Goal: Task Accomplishment & Management: Manage account settings

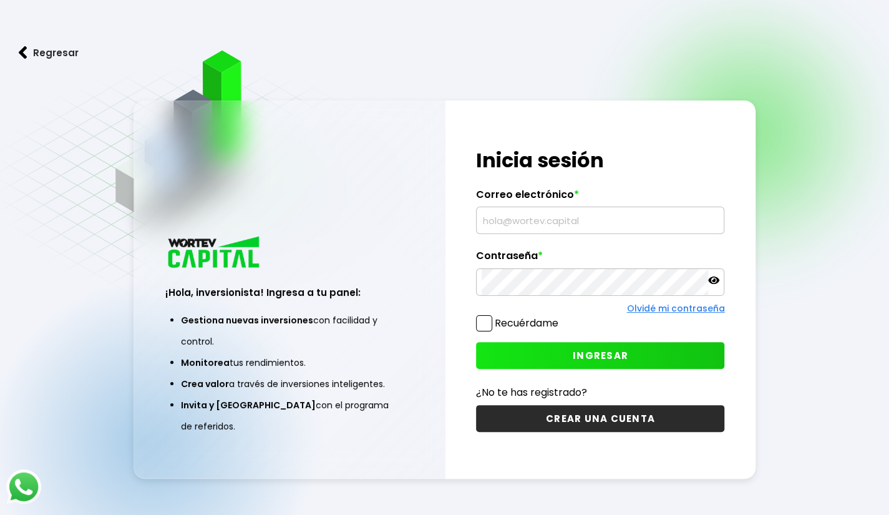
type input "[EMAIL_ADDRESS][DOMAIN_NAME]"
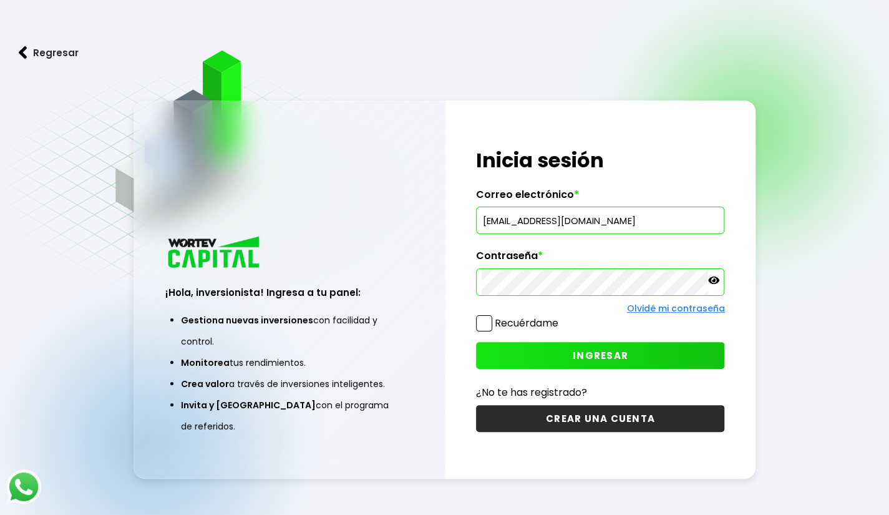
click at [494, 214] on input "[EMAIL_ADDRESS][DOMAIN_NAME]" at bounding box center [600, 220] width 237 height 26
click at [673, 225] on input "[EMAIL_ADDRESS][DOMAIN_NAME]" at bounding box center [600, 220] width 237 height 26
click at [488, 331] on div "Recuérdame" at bounding box center [517, 326] width 82 height 22
click at [486, 326] on span at bounding box center [484, 323] width 16 height 16
click at [561, 317] on input "Recuérdame" at bounding box center [561, 317] width 0 height 0
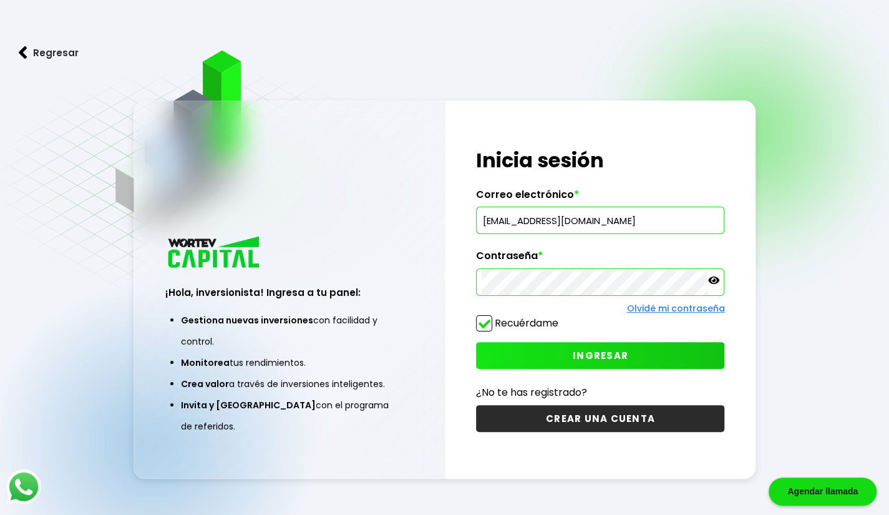
click at [717, 280] on icon at bounding box center [713, 279] width 11 height 7
click at [600, 349] on span "INGRESAR" at bounding box center [601, 355] width 56 height 13
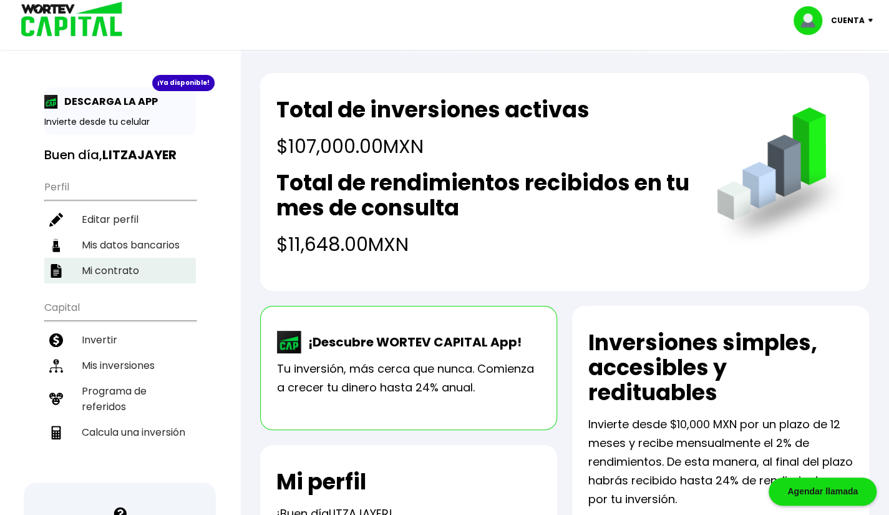
click at [120, 264] on li "Mi contrato" at bounding box center [120, 271] width 152 height 26
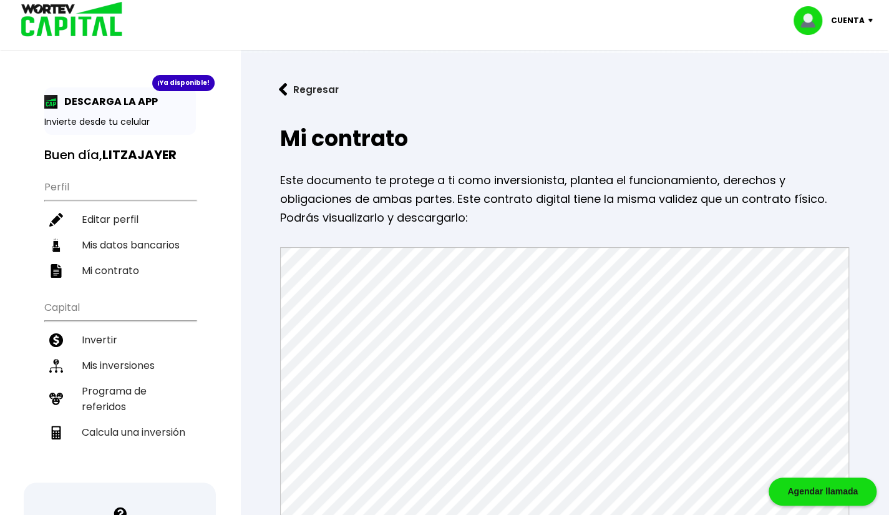
click at [288, 89] on button "Regresar" at bounding box center [308, 89] width 97 height 33
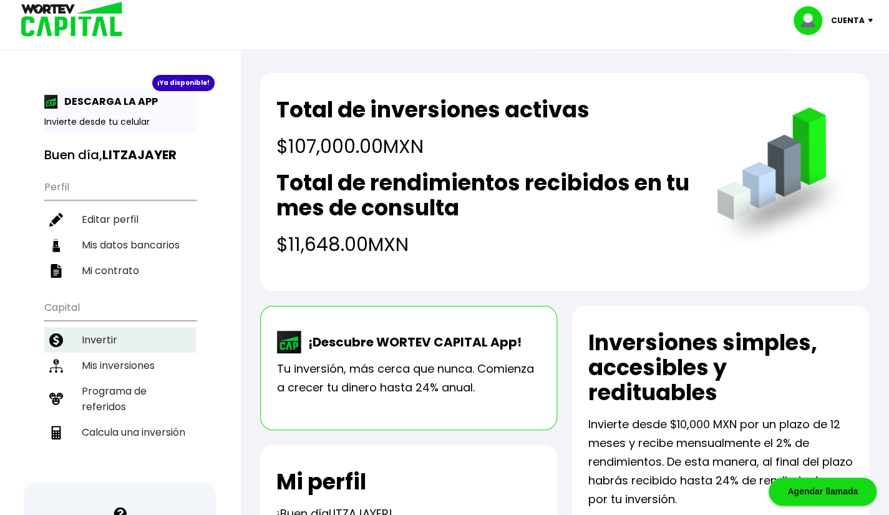
click at [109, 336] on li "Invertir" at bounding box center [120, 340] width 152 height 26
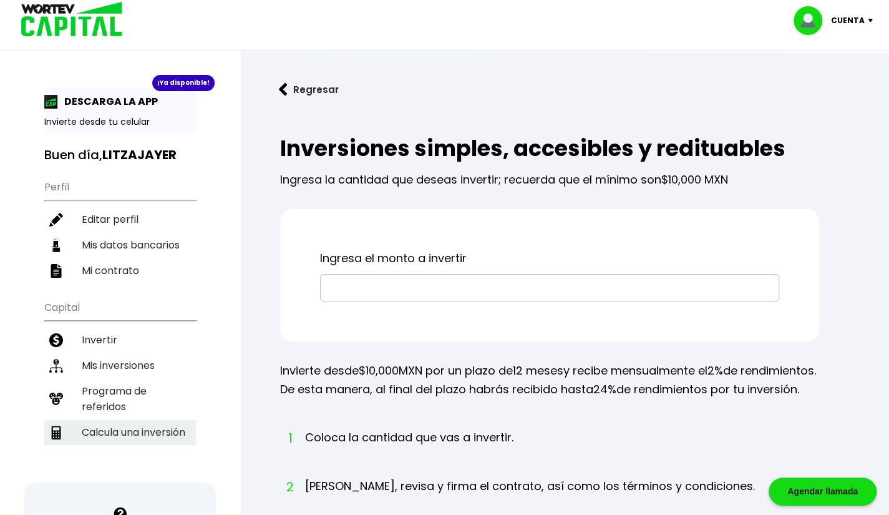
click at [102, 419] on li "Calcula una inversión" at bounding box center [120, 432] width 152 height 26
select select "1"
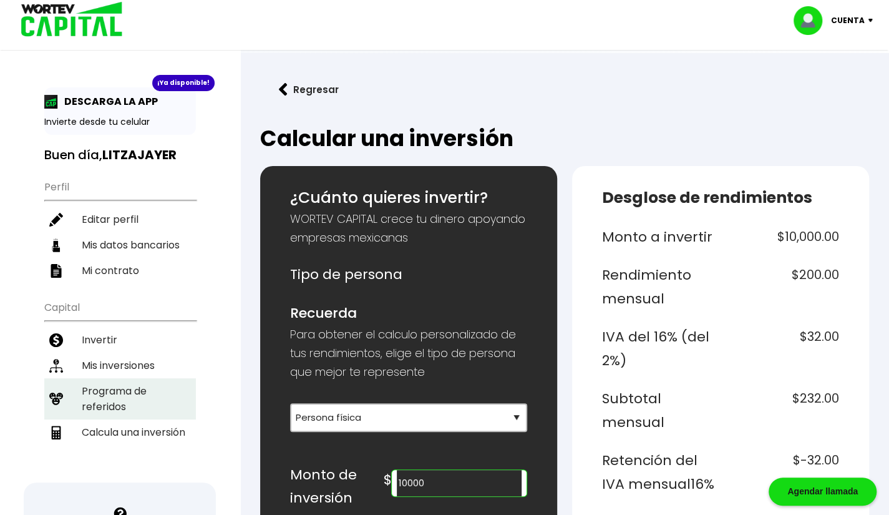
click at [119, 381] on li "Programa de referidos" at bounding box center [120, 398] width 152 height 41
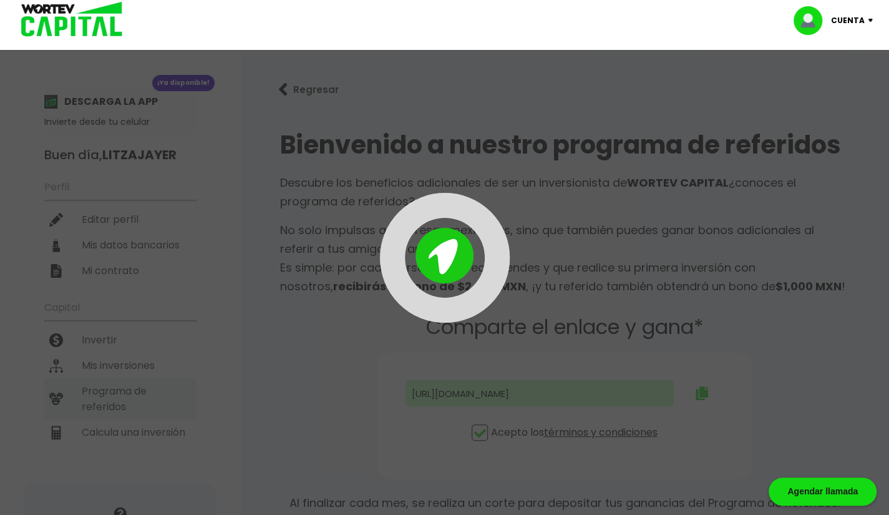
type input "[URL][DOMAIN_NAME]"
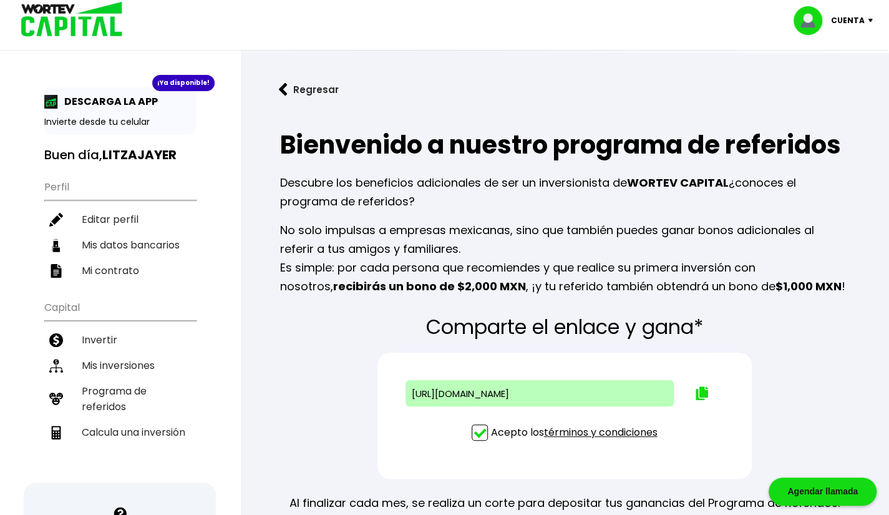
click at [100, 119] on p "Invierte desde tu celular" at bounding box center [120, 121] width 152 height 13
click at [36, 110] on div "¡Ya disponible! DESCARGA LA APP Invierte desde tu celular Buen día, LITZAJAYER …" at bounding box center [120, 399] width 240 height 775
click at [47, 109] on div "¡Ya disponible! DESCARGA LA APP Invierte desde tu celular" at bounding box center [120, 110] width 152 height 47
click at [125, 119] on p "Invierte desde tu celular" at bounding box center [120, 121] width 152 height 13
click at [173, 84] on div "¡Ya disponible!" at bounding box center [183, 83] width 62 height 16
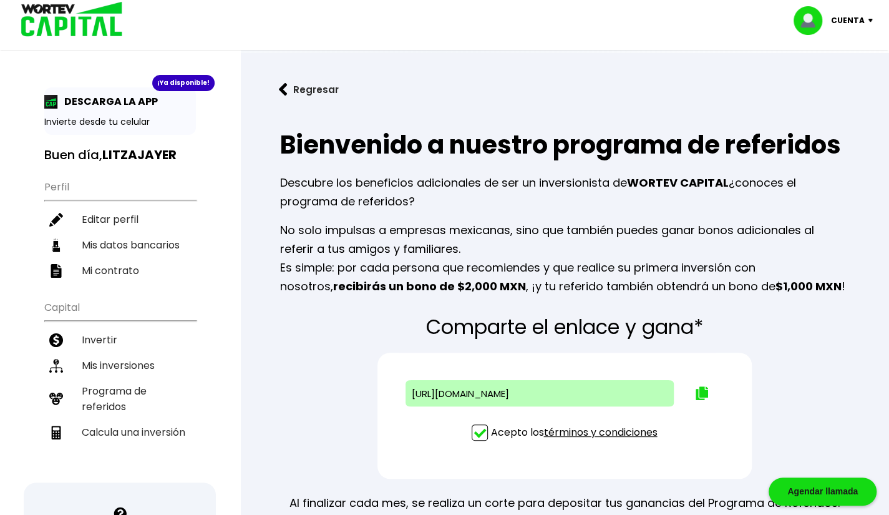
click at [288, 92] on button "Regresar" at bounding box center [308, 89] width 97 height 33
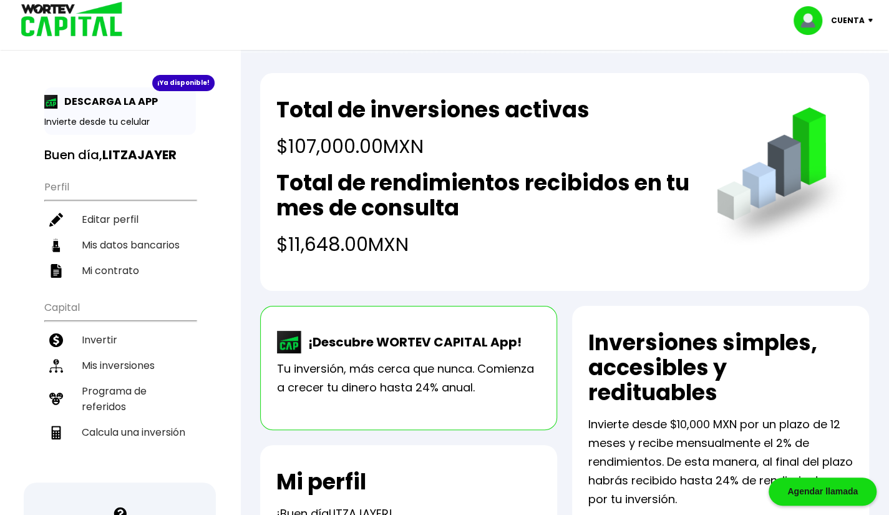
click at [858, 22] on p "Cuenta" at bounding box center [848, 20] width 34 height 19
click at [199, 81] on div "¡Ya disponible!" at bounding box center [183, 83] width 62 height 16
click at [162, 89] on div "¡Ya disponible!" at bounding box center [183, 83] width 62 height 16
click at [116, 89] on div "¡Ya disponible! DESCARGA LA APP Invierte desde tu celular" at bounding box center [120, 110] width 152 height 47
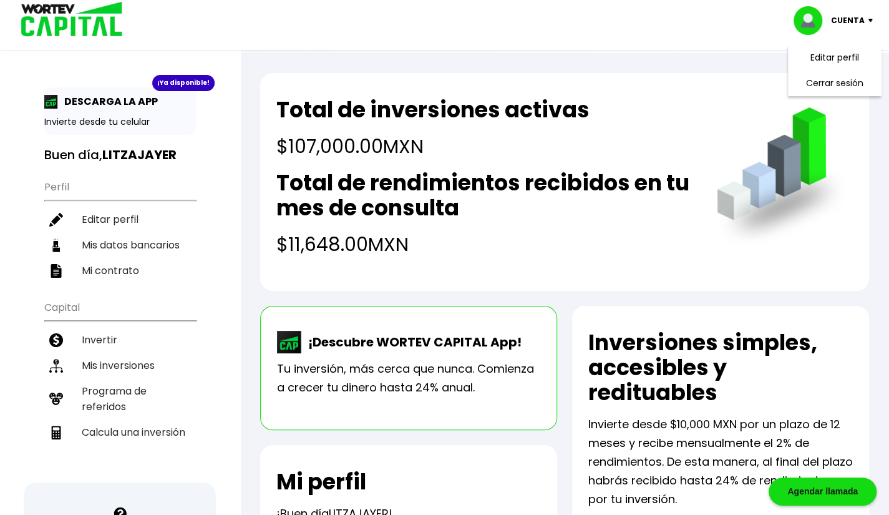
click at [115, 85] on div "¡Ya disponible! DESCARGA LA APP Invierte desde tu celular Buen día, LITZAJAYER …" at bounding box center [120, 399] width 240 height 775
click at [827, 79] on li "Cerrar sesión" at bounding box center [835, 83] width 100 height 26
